Goal: Task Accomplishment & Management: Use online tool/utility

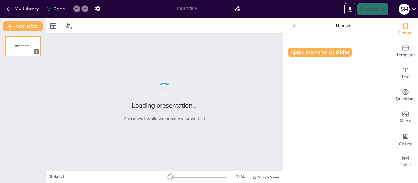
type input "La Participación como Derecho: Importancia y Relevancia"
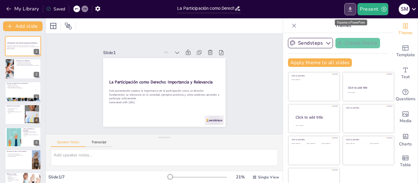
click at [351, 10] on icon "Export to PowerPoint" at bounding box center [350, 9] width 6 height 6
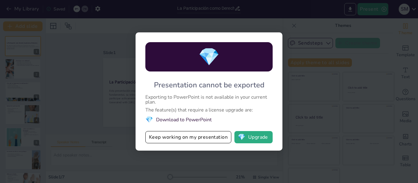
click at [102, 29] on div "💎 Presentation cannot be exported Exporting to PowerPoint is not available in y…" at bounding box center [209, 91] width 418 height 183
click at [253, 139] on button "💎 Upgrade" at bounding box center [254, 137] width 38 height 12
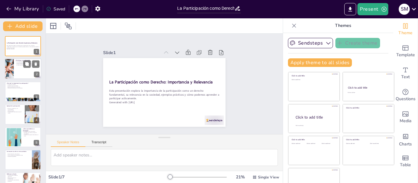
click at [21, 67] on div at bounding box center [23, 69] width 37 height 21
type textarea "La participación como derecho humano es fundamental para asegurar que cada indi…"
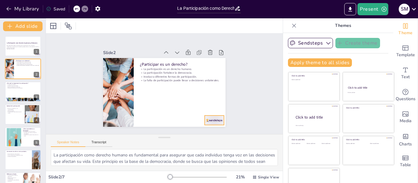
scroll to position [14, 0]
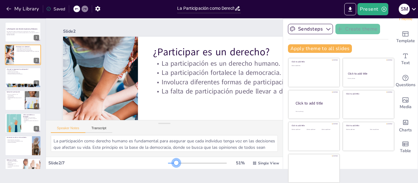
drag, startPoint x: 163, startPoint y: 163, endPoint x: 168, endPoint y: 162, distance: 4.4
click at [174, 162] on div at bounding box center [176, 163] width 5 height 5
click at [413, 10] on icon at bounding box center [414, 9] width 8 height 8
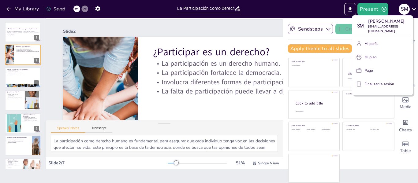
click at [148, 31] on div at bounding box center [209, 91] width 418 height 183
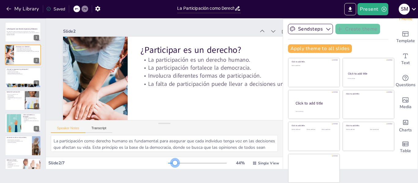
click at [173, 164] on div at bounding box center [175, 163] width 5 height 5
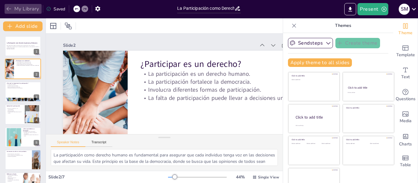
click at [19, 9] on button "My Library" at bounding box center [23, 9] width 37 height 10
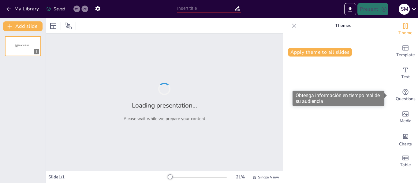
type input "La Participación como Derecho: Importancia y Relevancia"
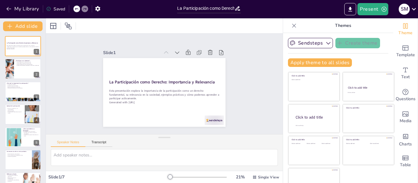
click at [292, 26] on icon at bounding box center [294, 26] width 4 height 4
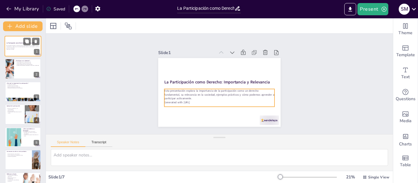
click at [20, 48] on p "Esta presentación explora la importancia de la participación como un derecho fu…" at bounding box center [22, 46] width 33 height 3
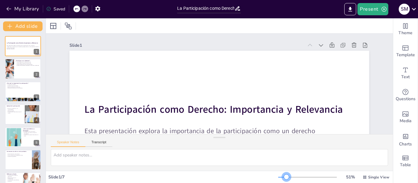
drag, startPoint x: 278, startPoint y: 177, endPoint x: 283, endPoint y: 177, distance: 4.6
click at [284, 177] on div at bounding box center [286, 177] width 5 height 5
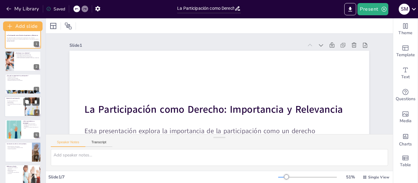
scroll to position [15, 0]
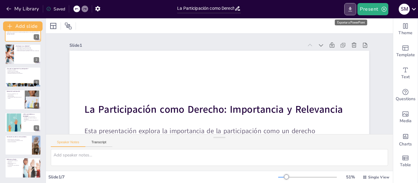
click at [350, 11] on icon "Export to PowerPoint" at bounding box center [351, 9] width 4 height 5
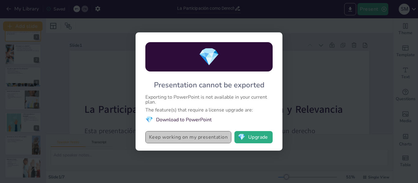
click at [178, 137] on button "Keep working on my presentation" at bounding box center [188, 137] width 86 height 12
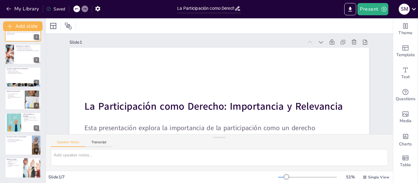
scroll to position [0, 0]
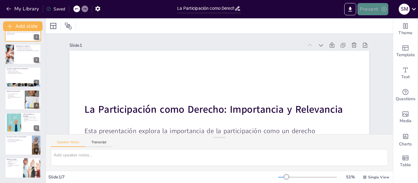
click at [384, 8] on icon "button" at bounding box center [384, 9] width 6 height 6
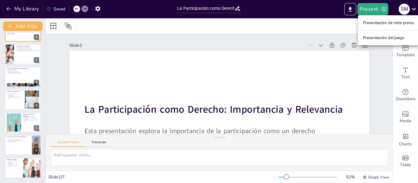
click at [315, 10] on div at bounding box center [209, 91] width 418 height 183
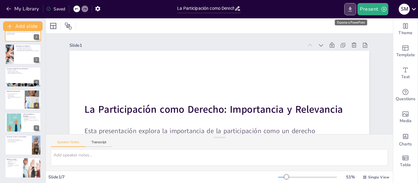
click at [350, 9] on icon "Export to PowerPoint" at bounding box center [350, 9] width 6 height 6
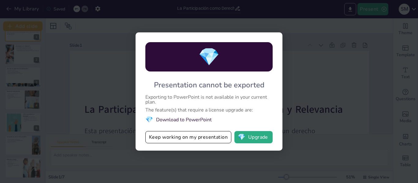
click at [169, 120] on li "💎 Download to PowerPoint" at bounding box center [208, 120] width 127 height 8
click at [183, 138] on button "Keep working on my presentation" at bounding box center [188, 137] width 86 height 12
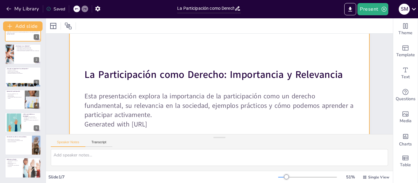
scroll to position [61, 0]
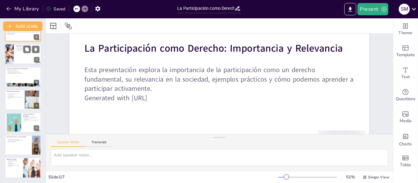
click at [17, 54] on div at bounding box center [23, 54] width 37 height 21
type textarea "La participación como derecho humano es fundamental para asegurar que cada indi…"
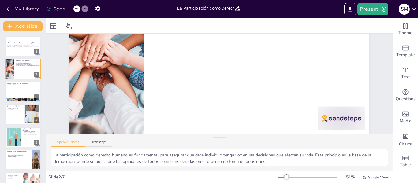
scroll to position [90, 0]
click at [13, 44] on div "La Participación como Derecho: Importancia y Relevancia" at bounding box center [22, 43] width 33 height 3
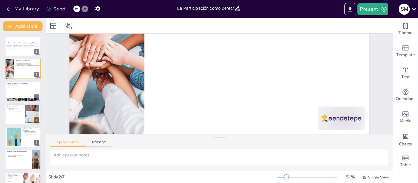
scroll to position [6, 0]
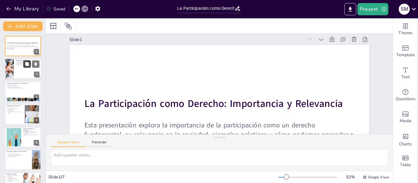
click at [27, 65] on icon at bounding box center [27, 64] width 4 height 4
type textarea "La participación como derecho humano es fundamental para asegurar que cada indi…"
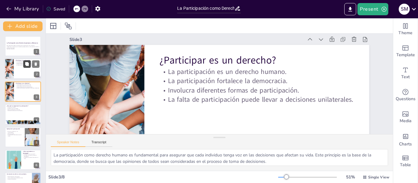
scroll to position [51, 0]
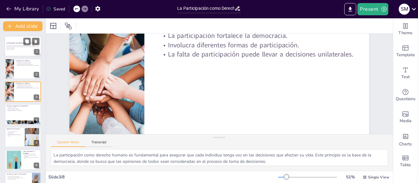
click at [19, 50] on div "Esta presentación explora la importancia de la participación como un derecho fu…" at bounding box center [22, 47] width 33 height 5
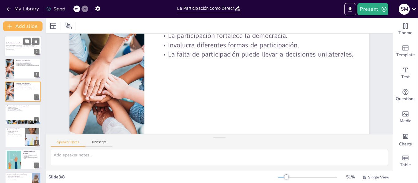
scroll to position [0, 0]
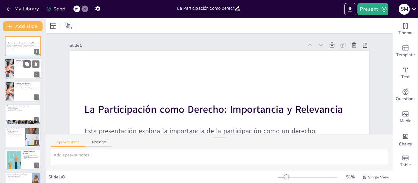
click at [17, 73] on div at bounding box center [23, 69] width 37 height 21
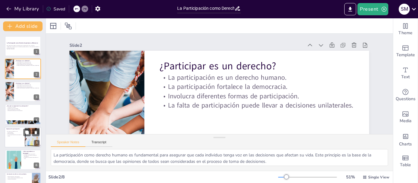
click at [18, 138] on div at bounding box center [23, 137] width 37 height 21
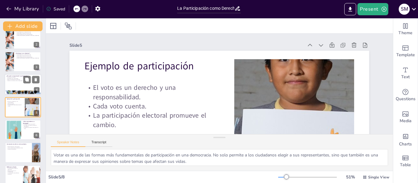
click at [21, 82] on div at bounding box center [23, 84] width 37 height 21
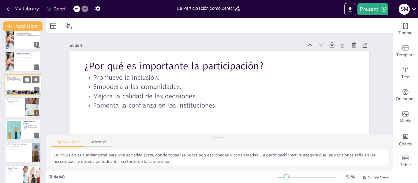
scroll to position [7, 0]
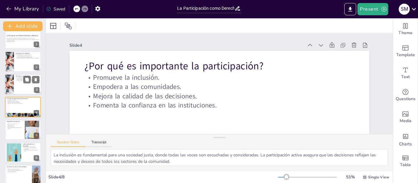
click at [23, 92] on div at bounding box center [23, 84] width 37 height 21
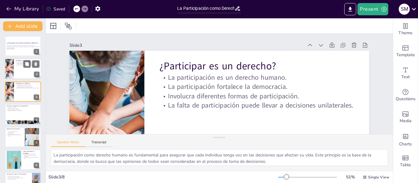
click at [11, 75] on div at bounding box center [9, 69] width 31 height 21
click at [36, 65] on icon at bounding box center [36, 64] width 2 height 3
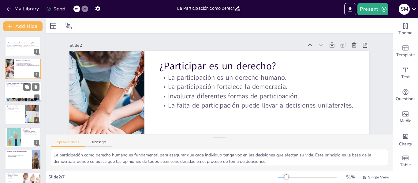
click at [10, 89] on div at bounding box center [23, 91] width 37 height 21
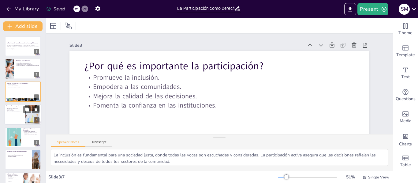
click at [19, 111] on p "Cada voto cuenta." at bounding box center [14, 111] width 17 height 1
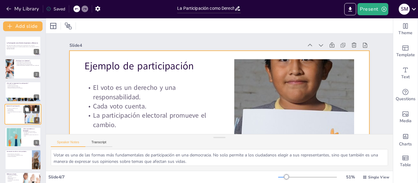
scroll to position [7, 0]
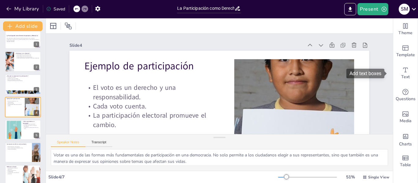
click at [389, 70] on div "Add text boxes" at bounding box center [368, 73] width 42 height 9
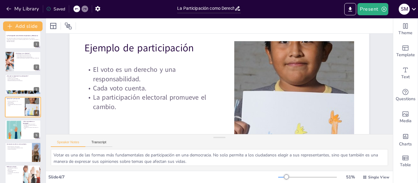
scroll to position [21, 0]
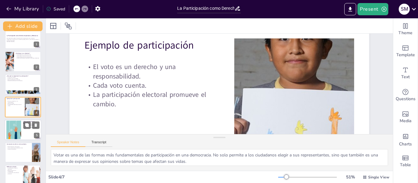
click at [21, 131] on div at bounding box center [13, 130] width 39 height 19
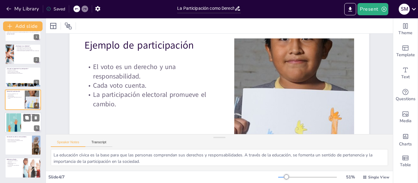
scroll to position [0, 0]
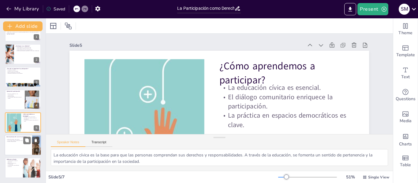
click at [17, 149] on div at bounding box center [23, 145] width 37 height 21
type textarea "Cuando las voces de los estudiantes no son escuchadas, se produce un desinterés…"
